Goal: Information Seeking & Learning: Stay updated

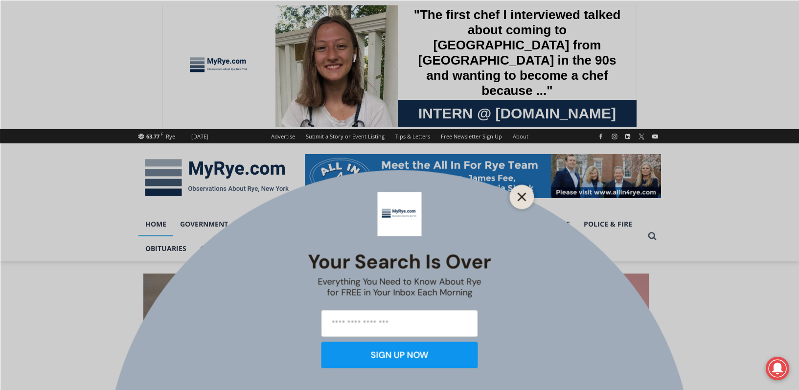
click at [523, 200] on icon "Close" at bounding box center [522, 196] width 9 height 9
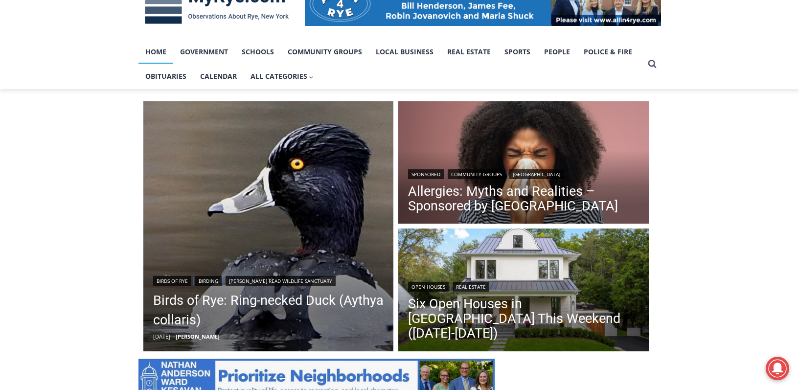
scroll to position [245, 0]
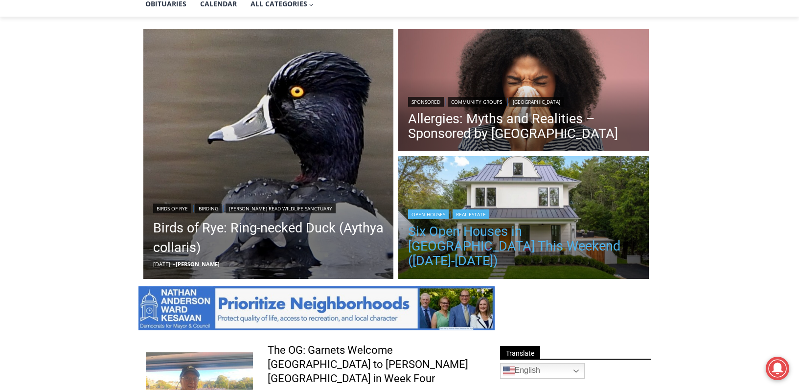
click at [446, 246] on link "Six Open Houses in [GEOGRAPHIC_DATA] This Weekend ([DATE]-[DATE])" at bounding box center [523, 246] width 231 height 44
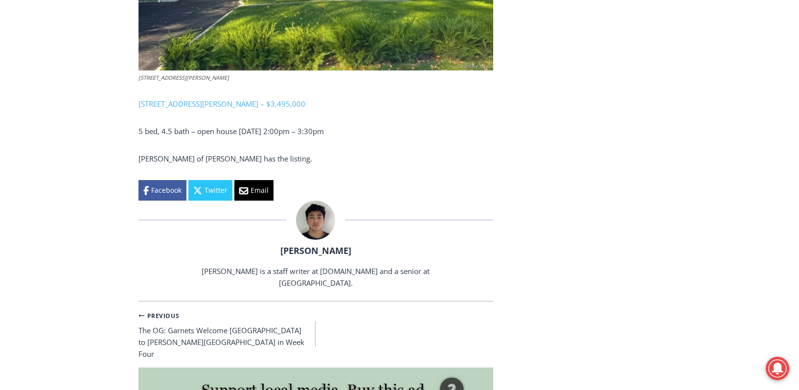
scroll to position [2447, 0]
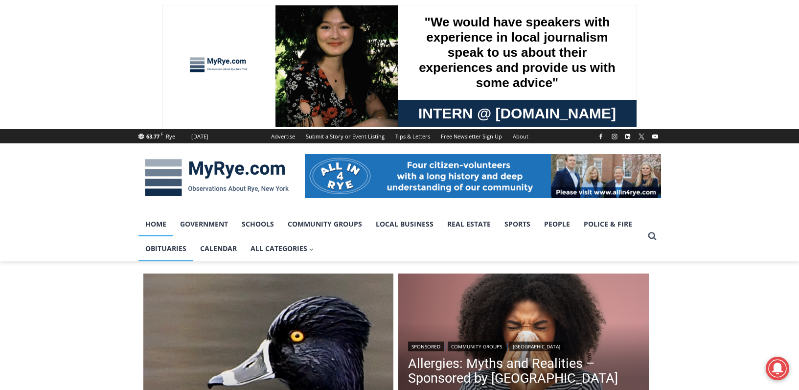
click at [165, 248] on link "Obituaries" at bounding box center [166, 248] width 55 height 24
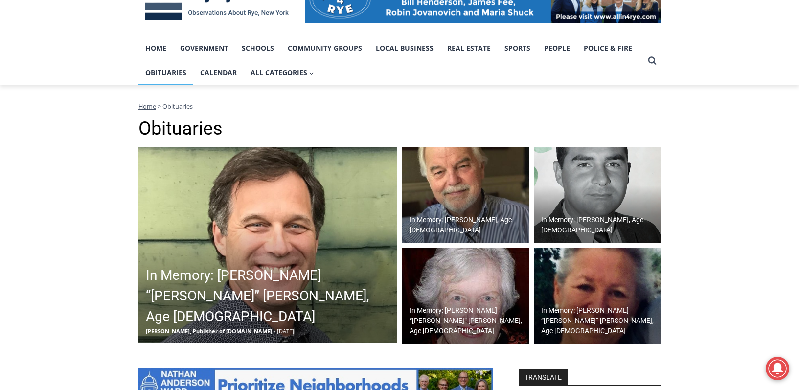
scroll to position [196, 0]
